Goal: Obtain resource: Download file/media

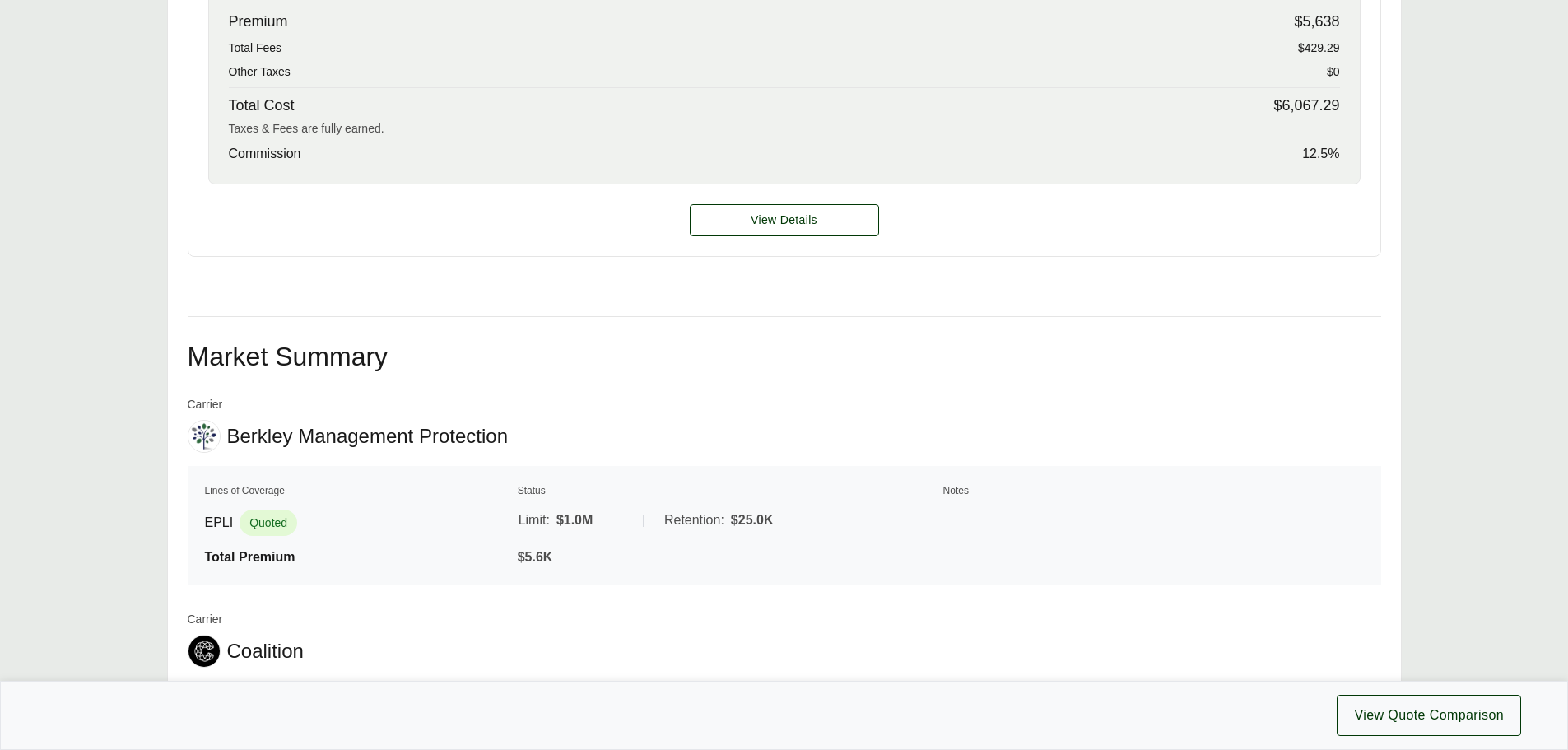
scroll to position [823, 0]
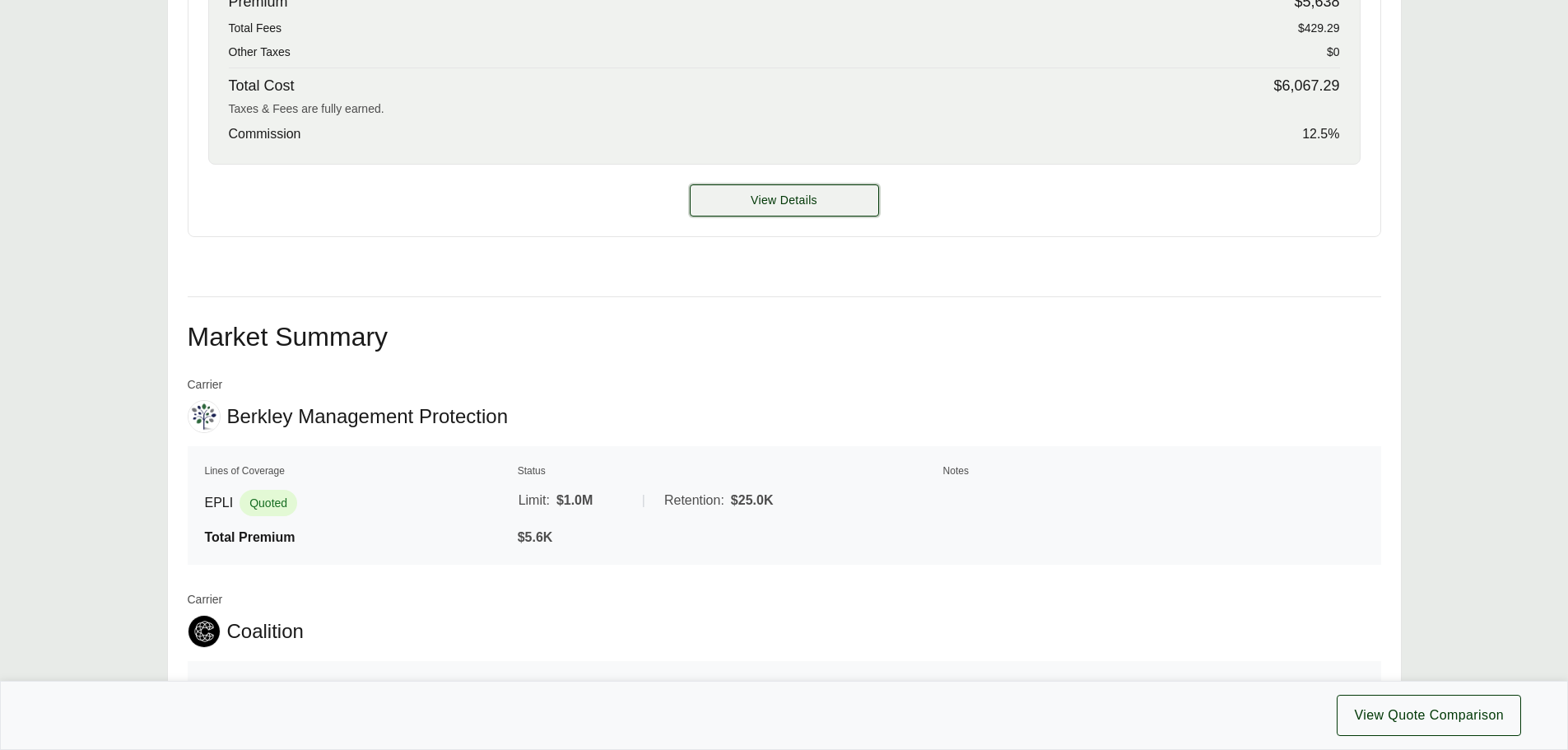
click at [771, 210] on button "View Details" at bounding box center [784, 200] width 189 height 32
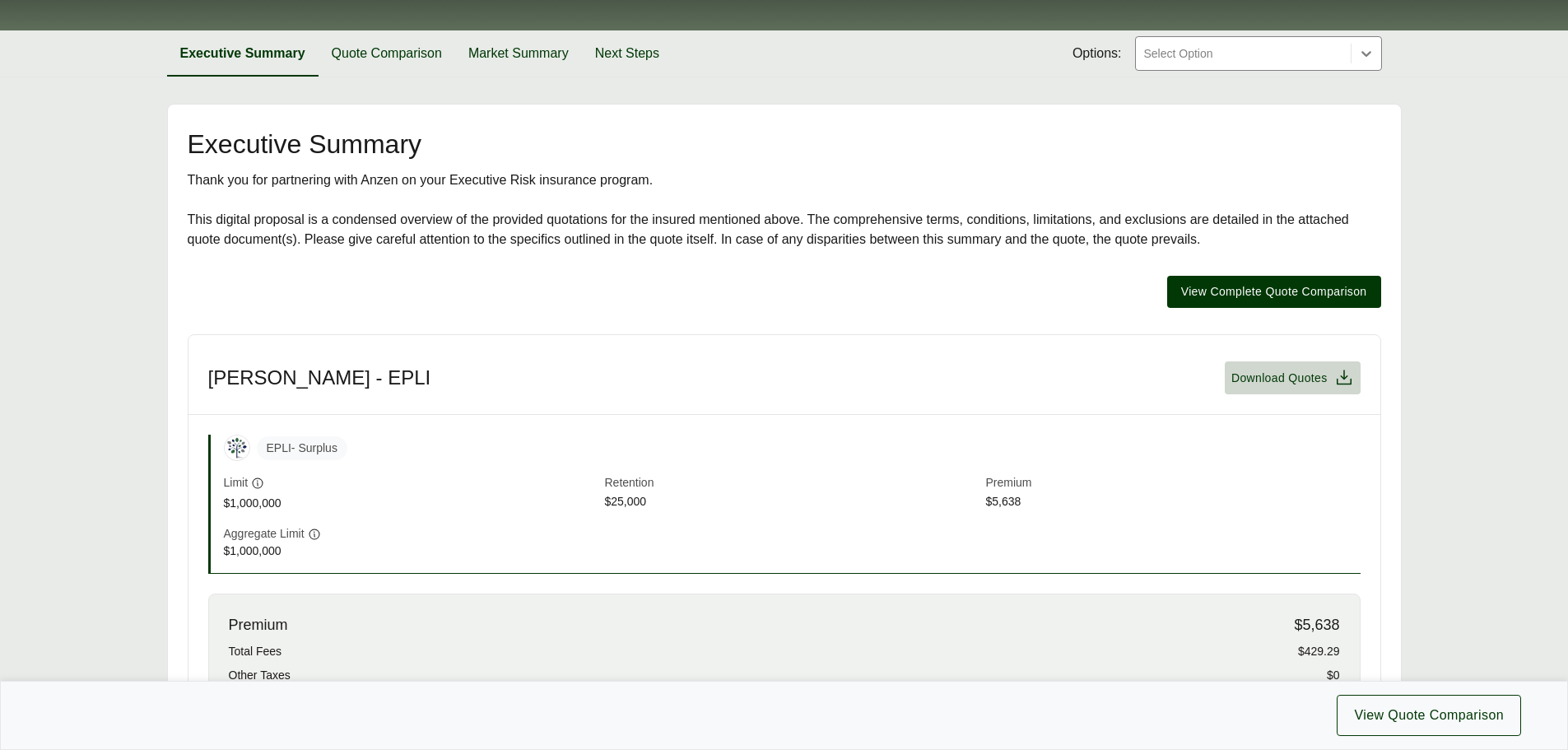
scroll to position [165, 0]
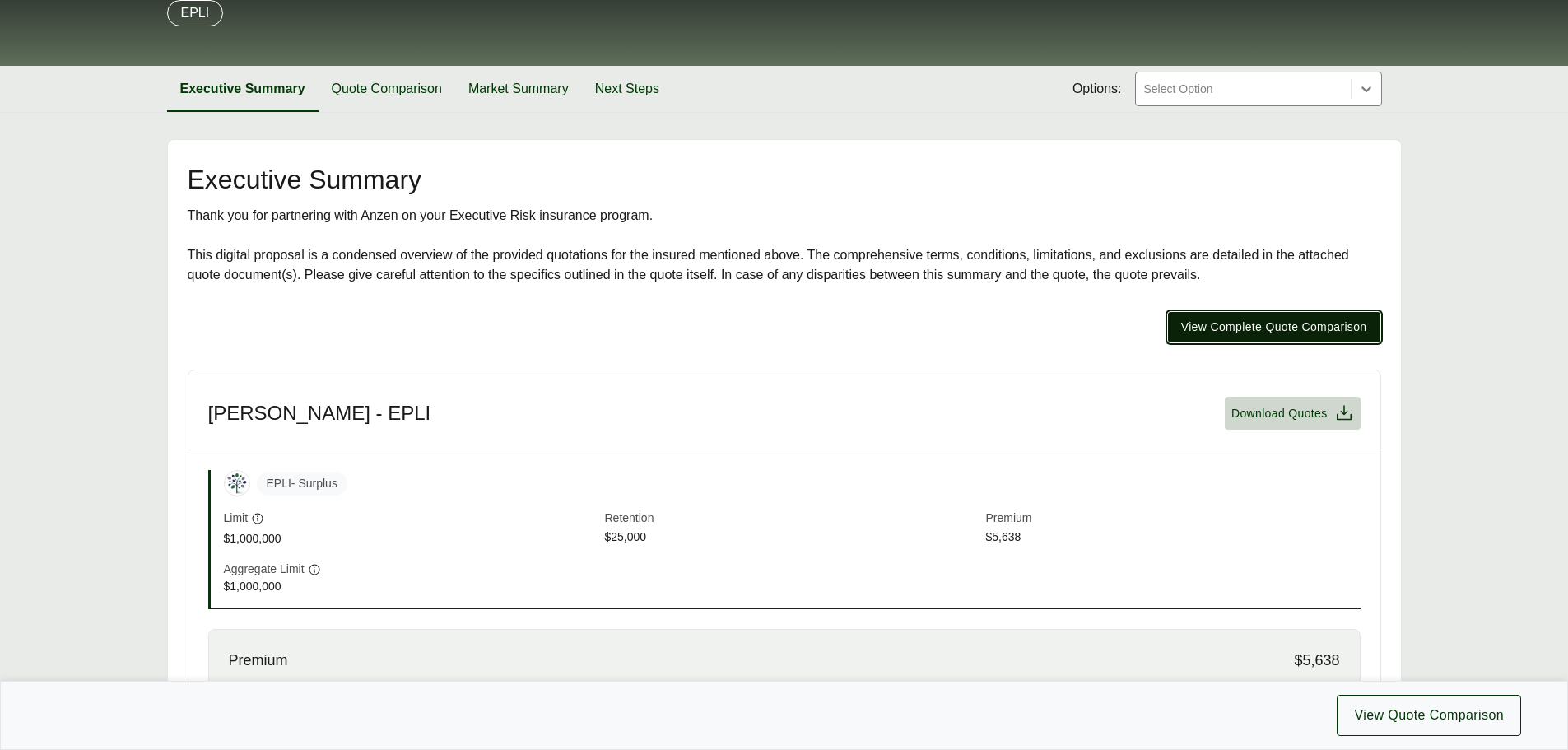
click at [1211, 327] on span "View Complete Quote Comparison" at bounding box center [1273, 327] width 186 height 18
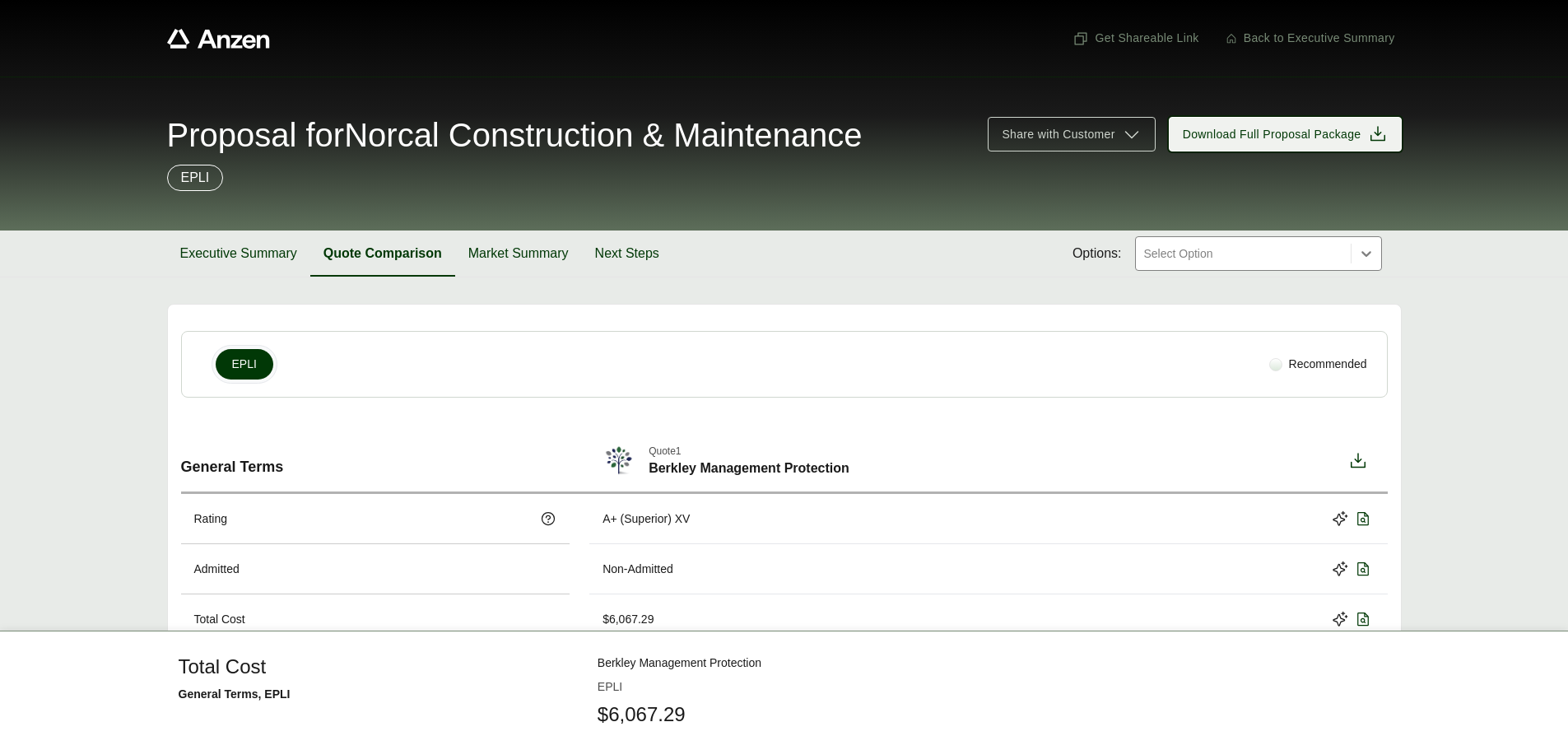
click at [1231, 138] on span "Download Full Proposal Package" at bounding box center [1271, 134] width 179 height 18
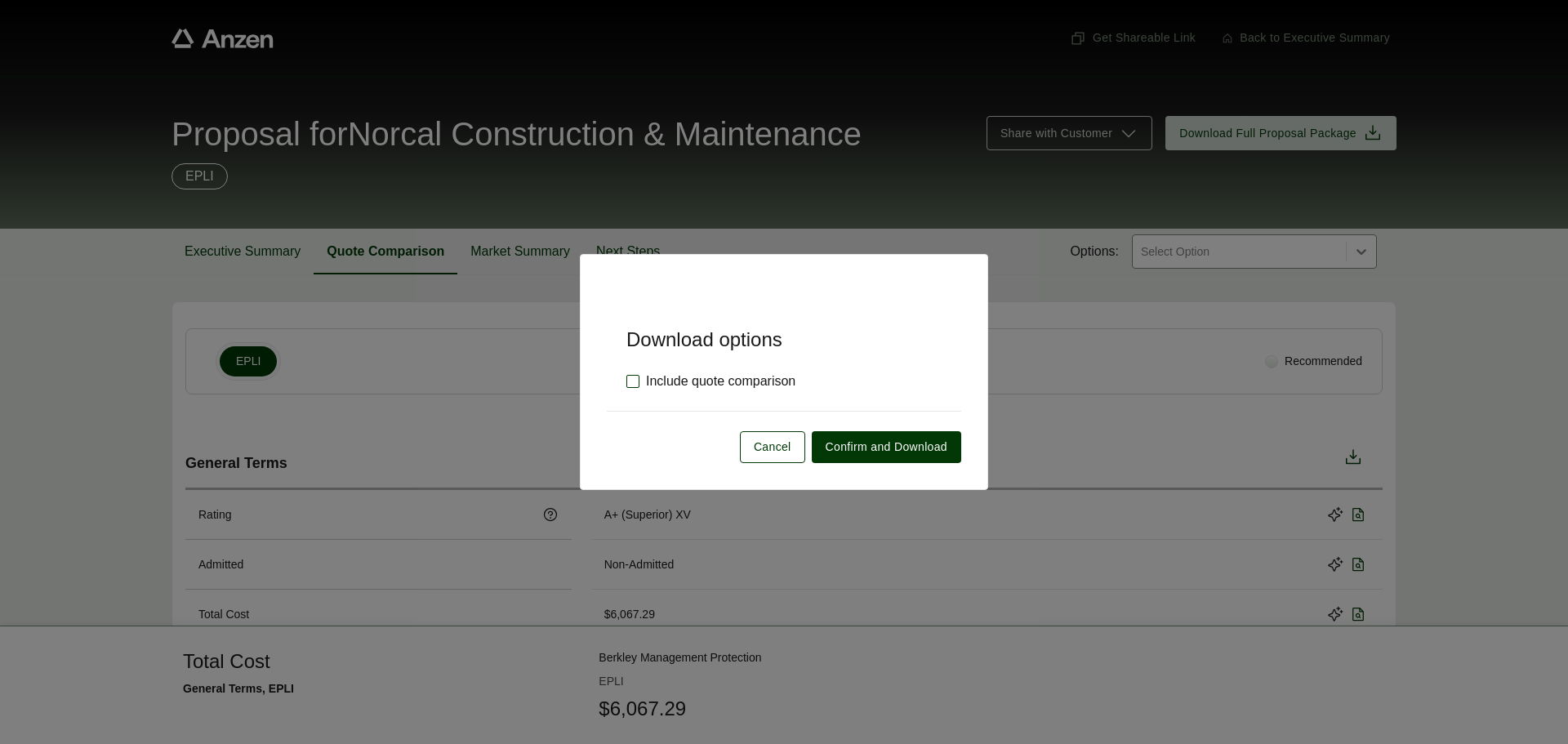
click at [711, 380] on label "Include quote comparison" at bounding box center [711, 381] width 169 height 19
click at [898, 448] on span "Confirm and Download" at bounding box center [887, 447] width 121 height 17
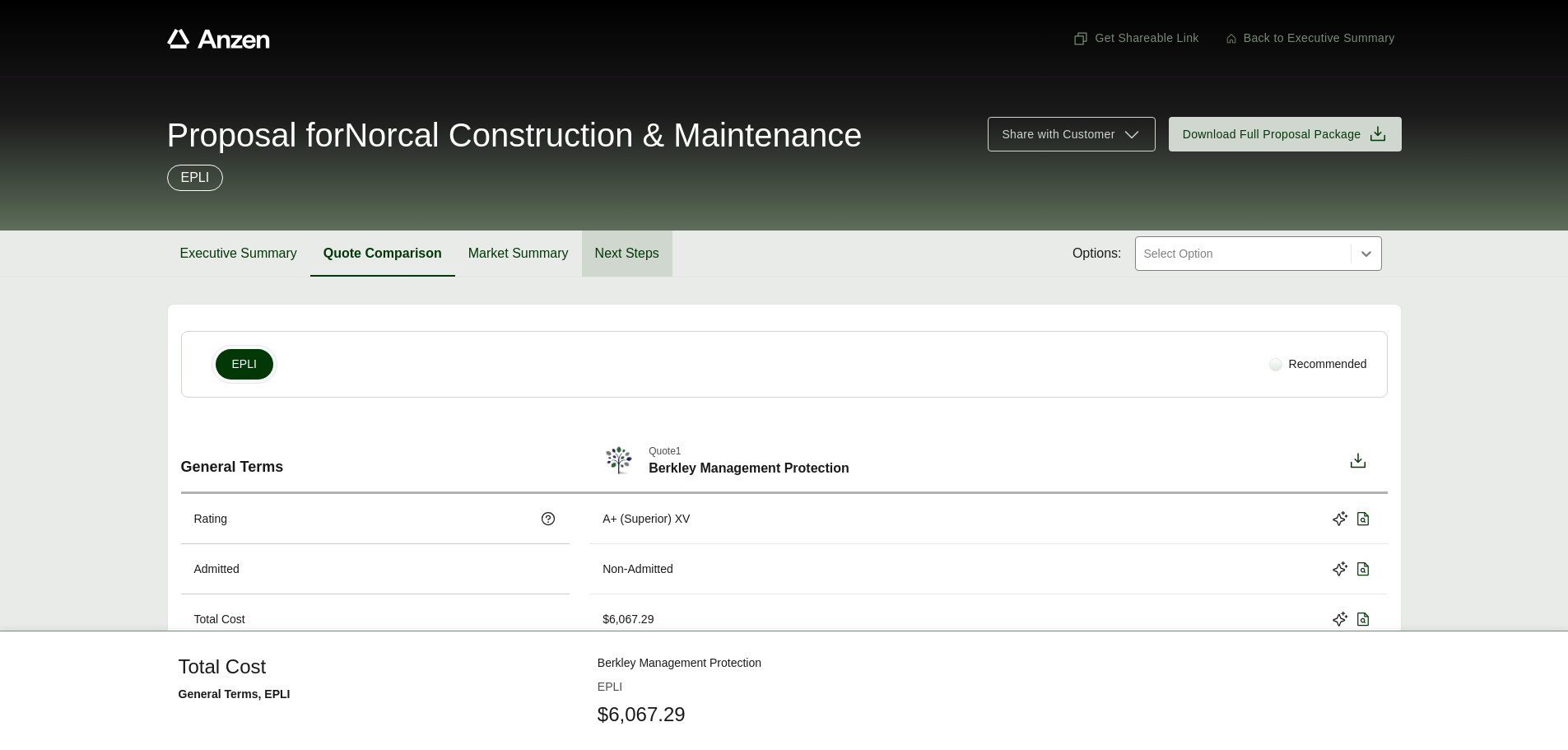
click at [636, 249] on button "Next Steps" at bounding box center [627, 254] width 91 height 46
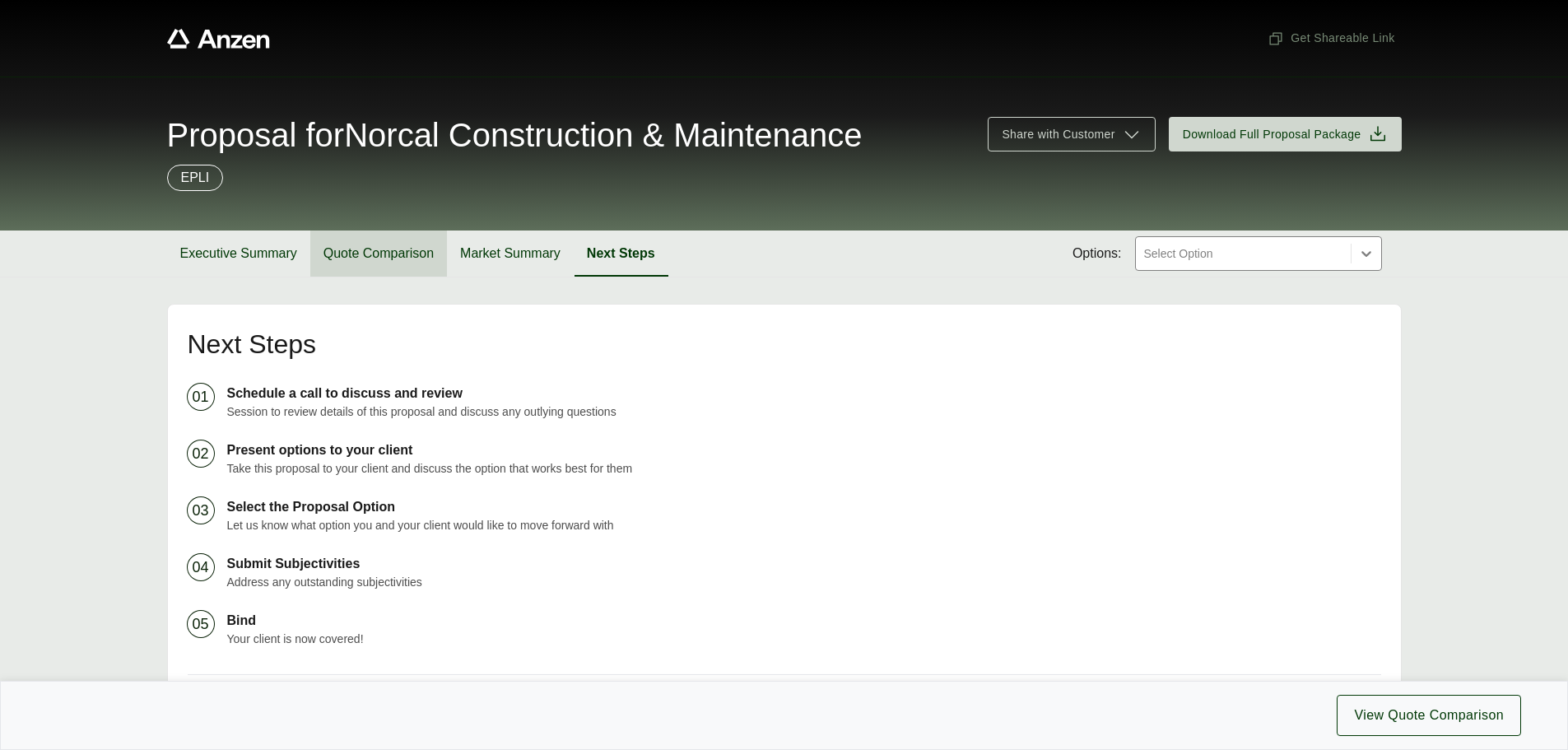
click at [397, 248] on button "Quote Comparison" at bounding box center [378, 254] width 136 height 46
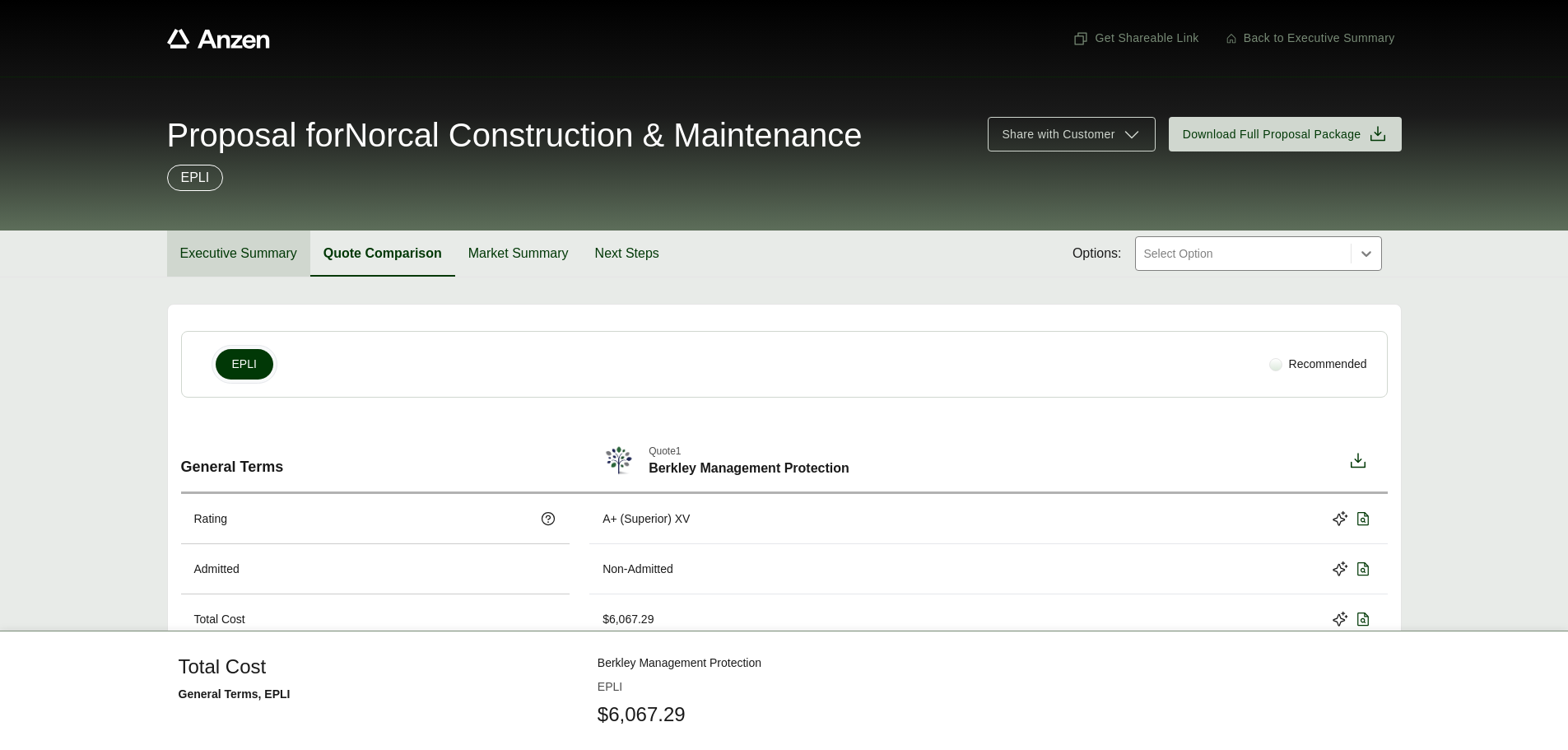
click at [254, 248] on button "Executive Summary" at bounding box center [238, 254] width 144 height 46
